Goal: Task Accomplishment & Management: Complete application form

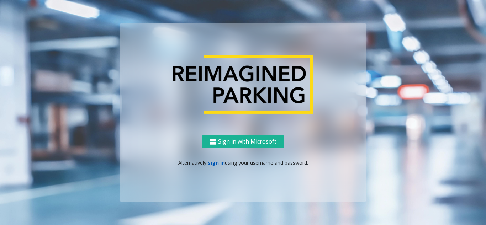
click at [217, 162] on link "sign in" at bounding box center [216, 162] width 17 height 7
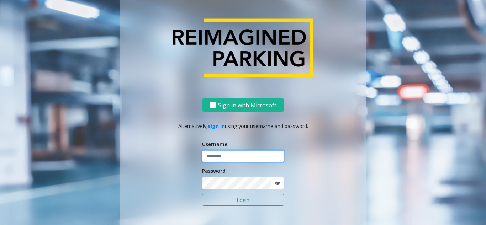
click at [231, 155] on input "text" at bounding box center [243, 157] width 82 height 12
click at [202, 194] on button "Login" at bounding box center [243, 200] width 82 height 12
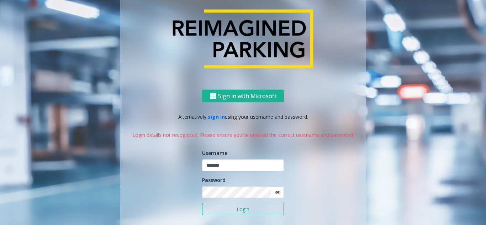
click at [275, 191] on icon at bounding box center [277, 192] width 5 height 5
click at [246, 204] on button "Login" at bounding box center [243, 209] width 82 height 12
click at [202, 203] on button "Login" at bounding box center [243, 209] width 82 height 12
click at [207, 166] on input "*******" at bounding box center [243, 165] width 82 height 12
type input "*******"
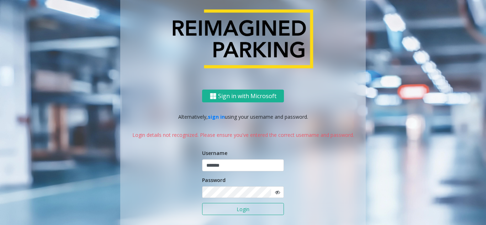
click at [244, 207] on button "Login" at bounding box center [243, 209] width 82 height 12
click at [272, 192] on span at bounding box center [277, 192] width 13 height 12
click at [275, 192] on icon at bounding box center [277, 192] width 5 height 5
click at [257, 208] on button "Login" at bounding box center [243, 209] width 82 height 12
click at [275, 193] on icon at bounding box center [277, 192] width 5 height 5
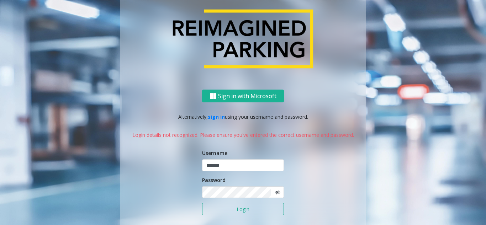
click at [243, 211] on button "Login" at bounding box center [243, 209] width 82 height 12
click at [251, 209] on button "Login" at bounding box center [243, 209] width 82 height 12
